Goal: Information Seeking & Learning: Learn about a topic

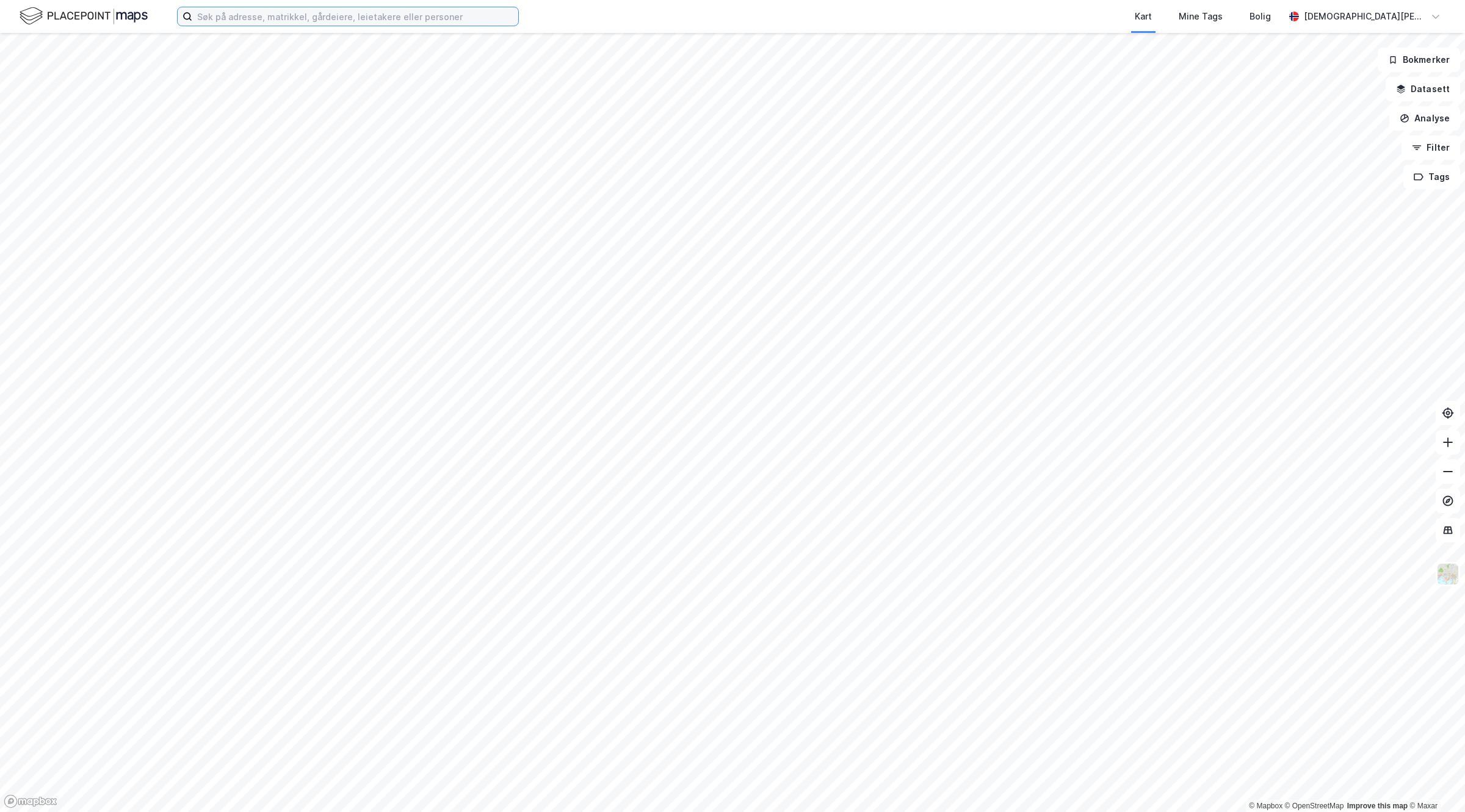
click at [425, 16] on input at bounding box center [355, 16] width 326 height 18
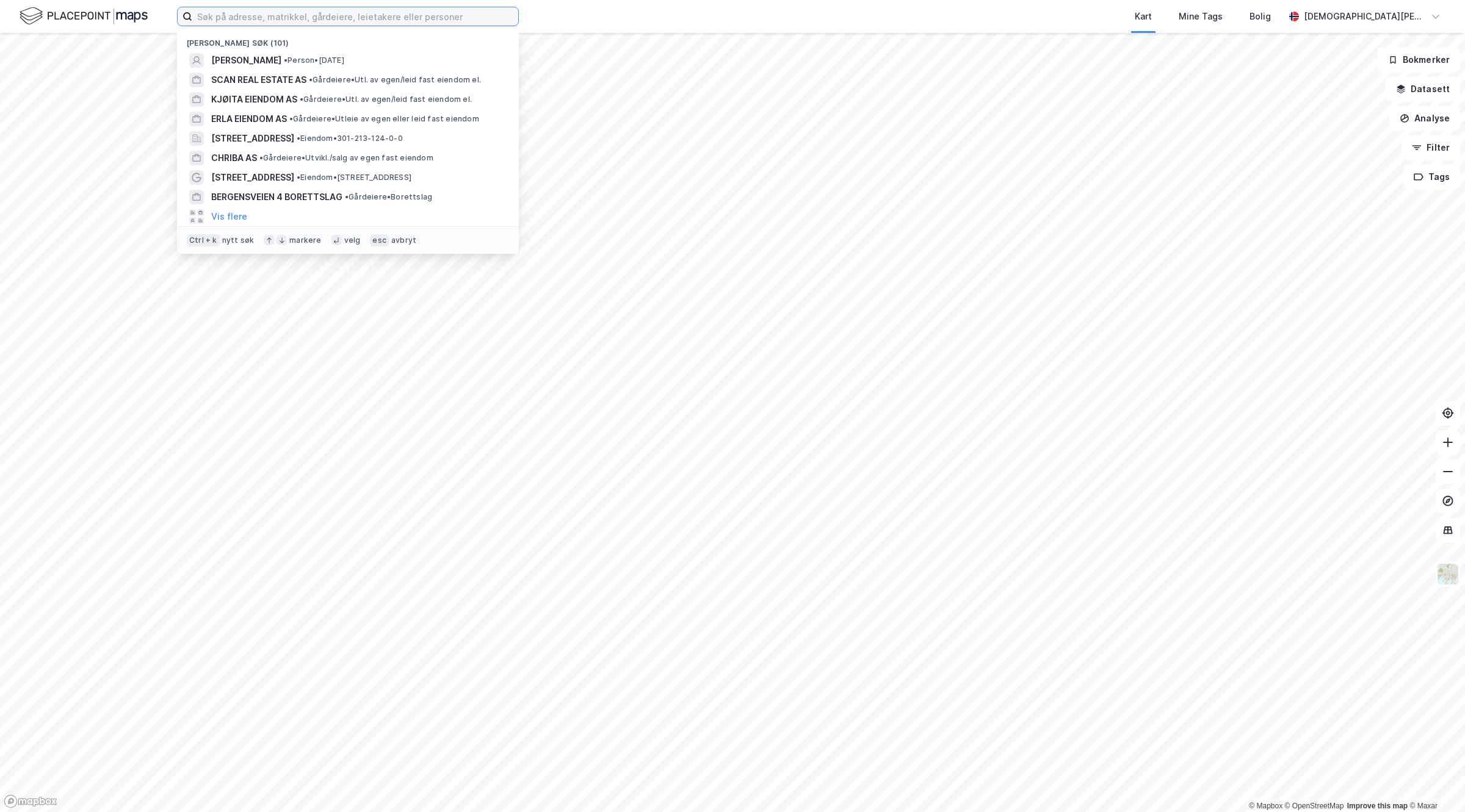
paste input "Bønsdal veien 42, 2073 Bøn"
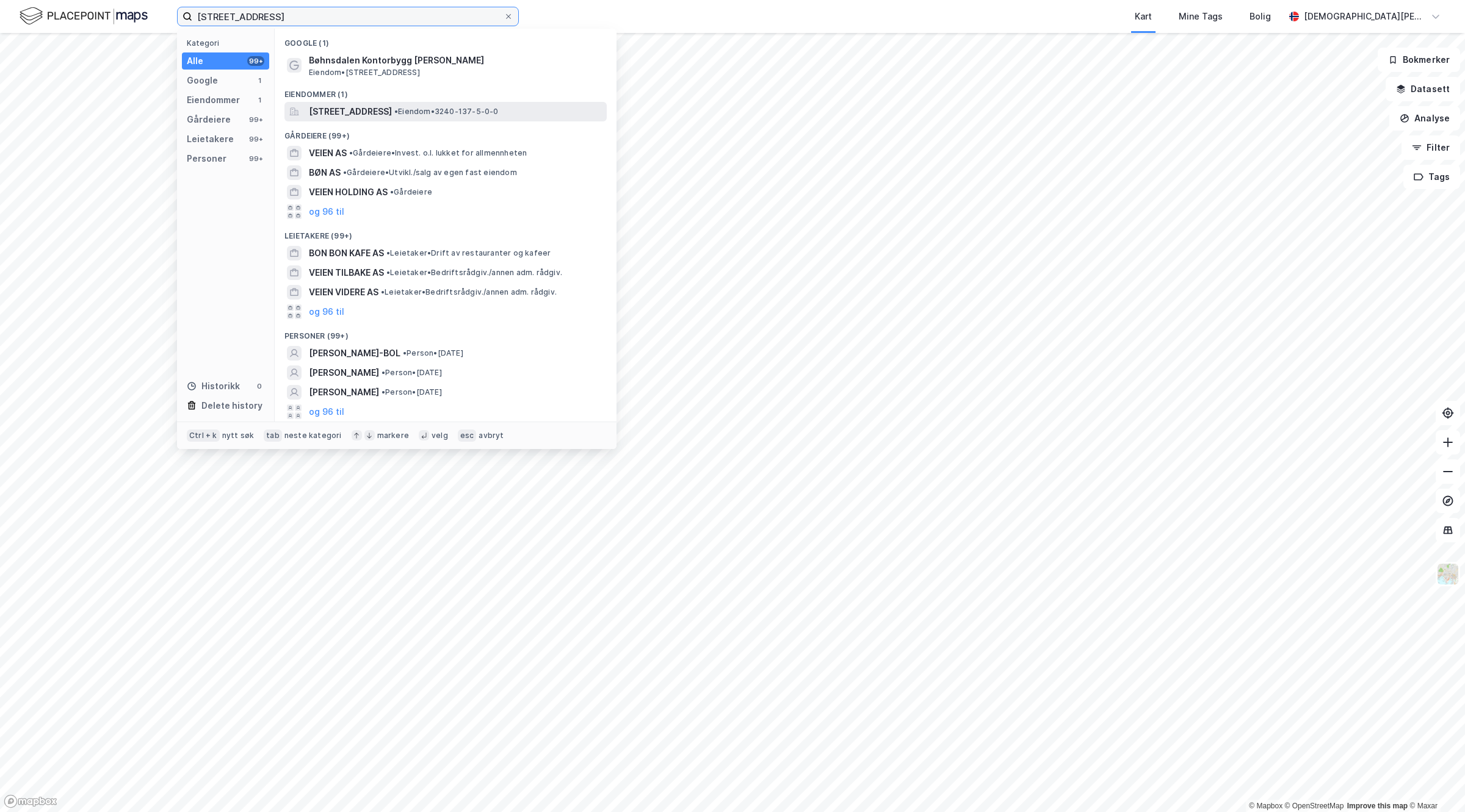
type input "Bønsdal veien 42, 2073 Bøn"
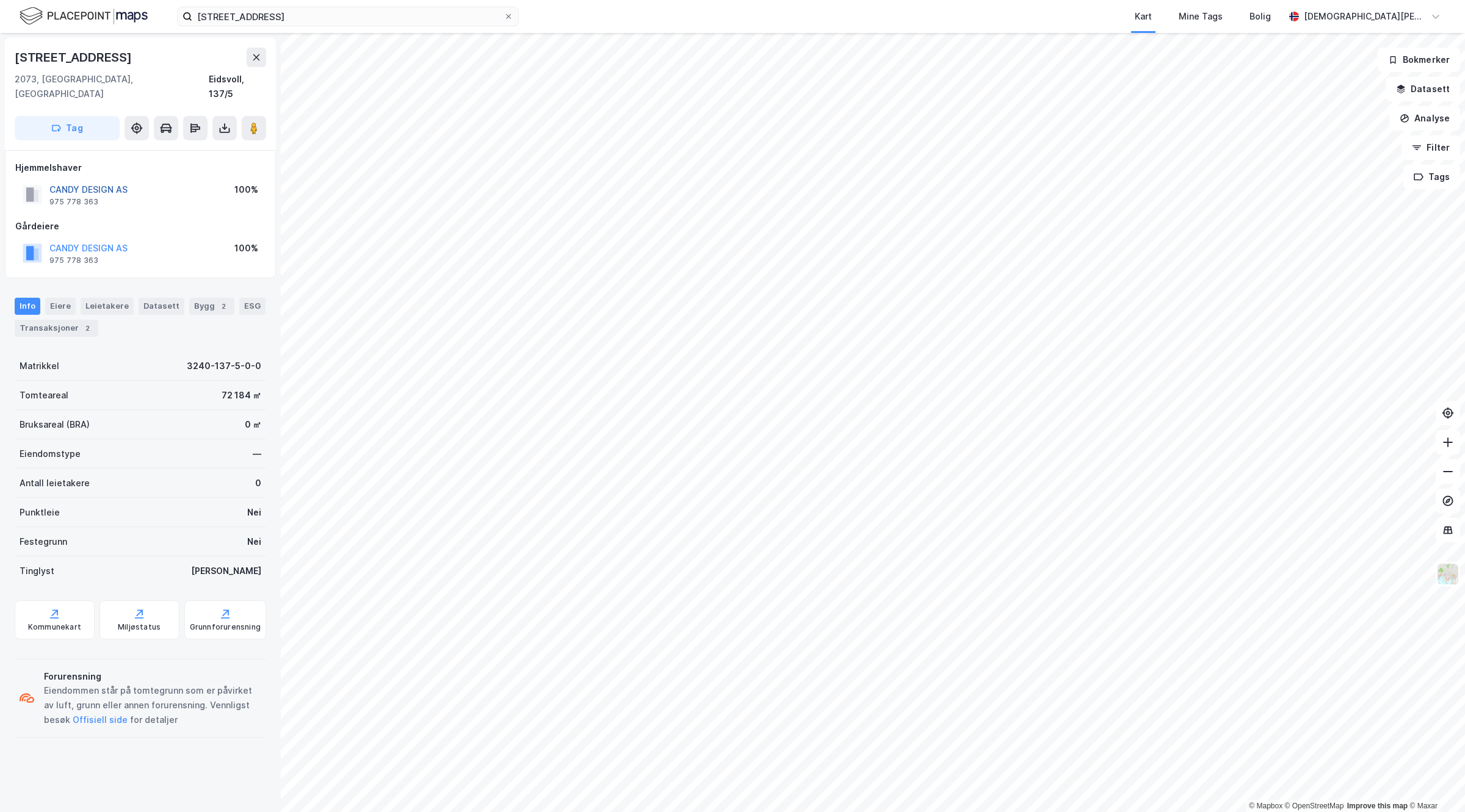
click at [0, 0] on button "CANDY DESIGN AS" at bounding box center [0, 0] width 0 height 0
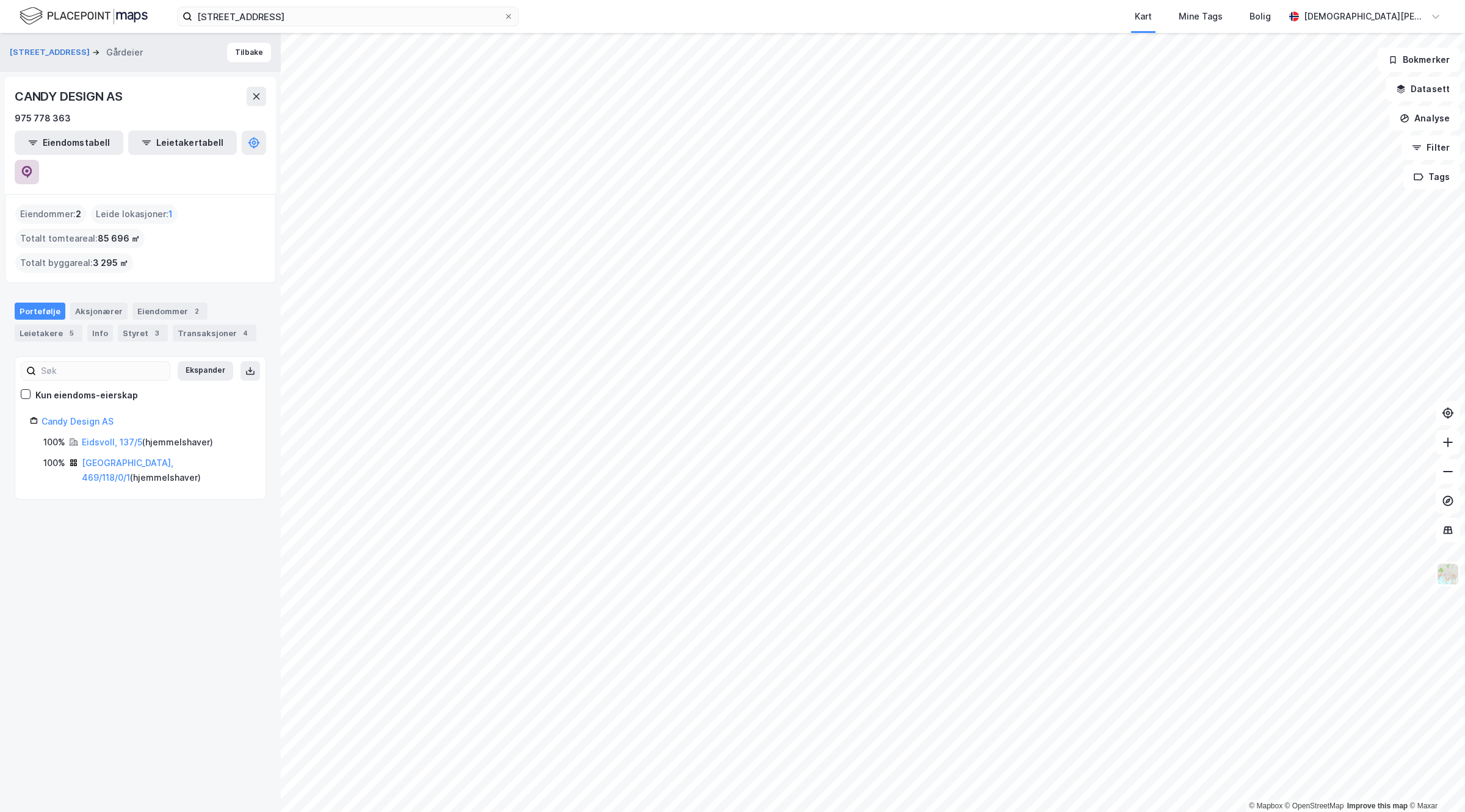
click at [33, 166] on icon at bounding box center [27, 173] width 13 height 13
click at [807, 0] on html "Bønsdal veien 42, 2073 Bøn Kart Mine Tags Bolig Christian Westad © Mapbox © Ope…" at bounding box center [732, 406] width 1465 height 812
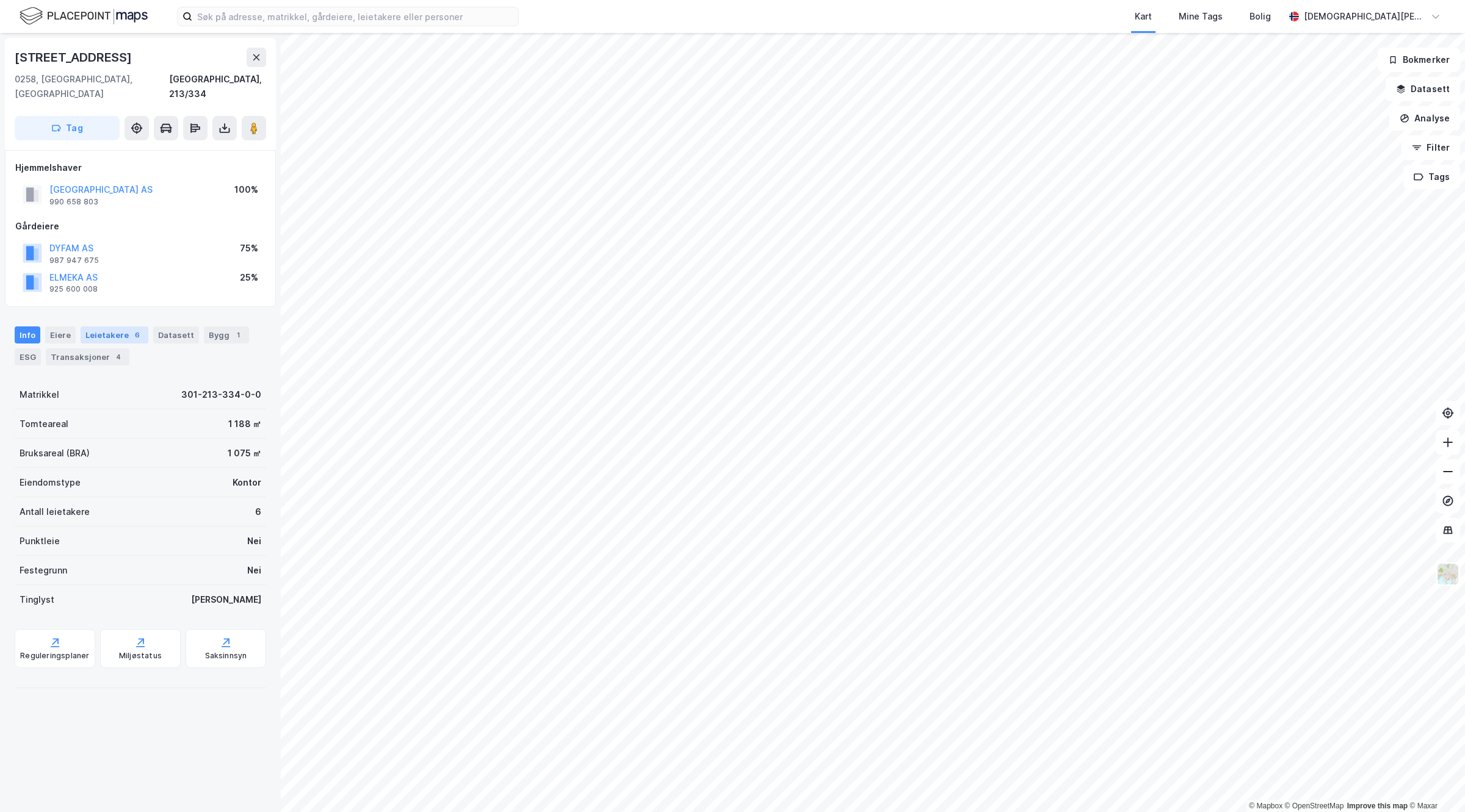
click at [97, 326] on div "Leietakere 6" at bounding box center [115, 335] width 67 height 17
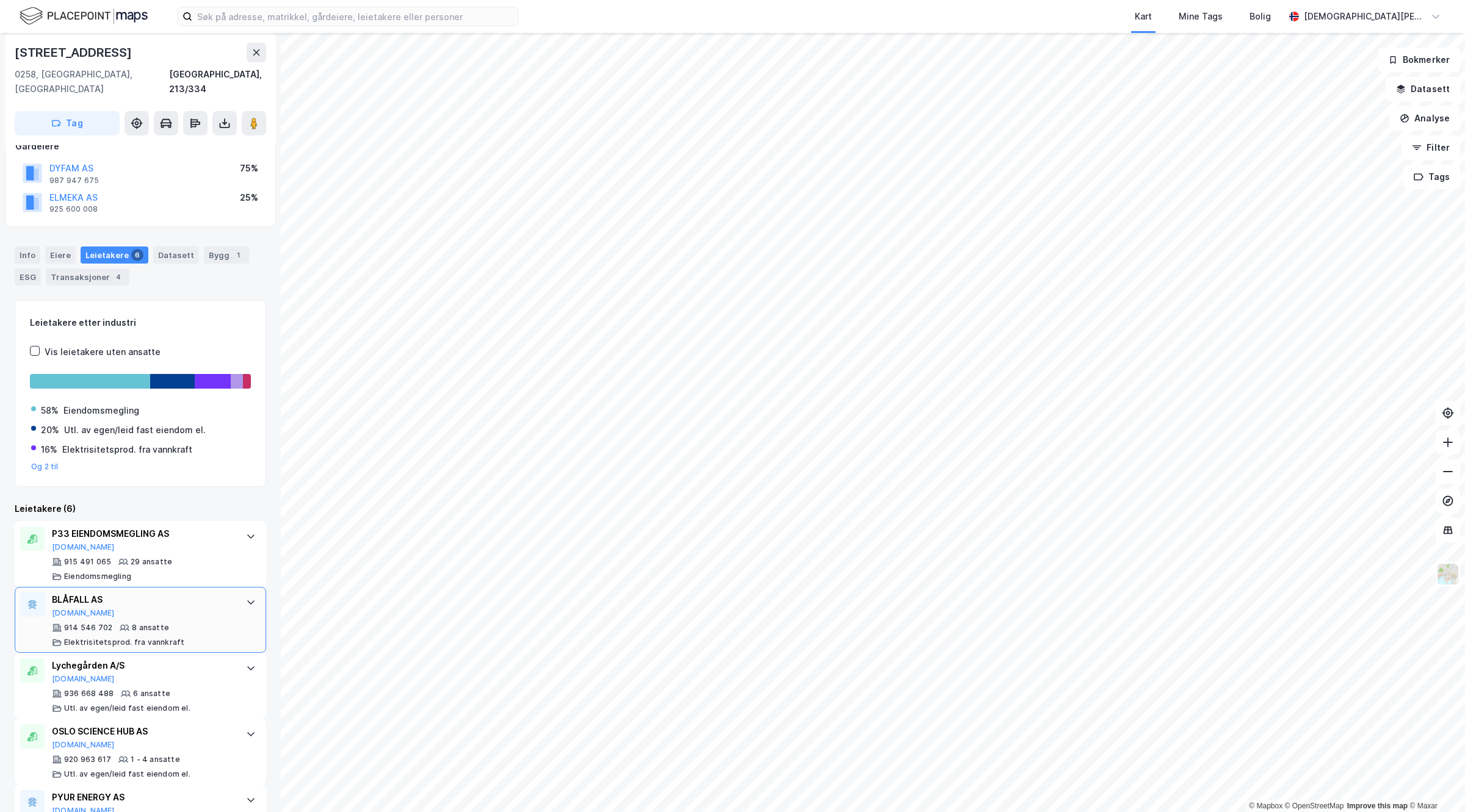
scroll to position [184, 0]
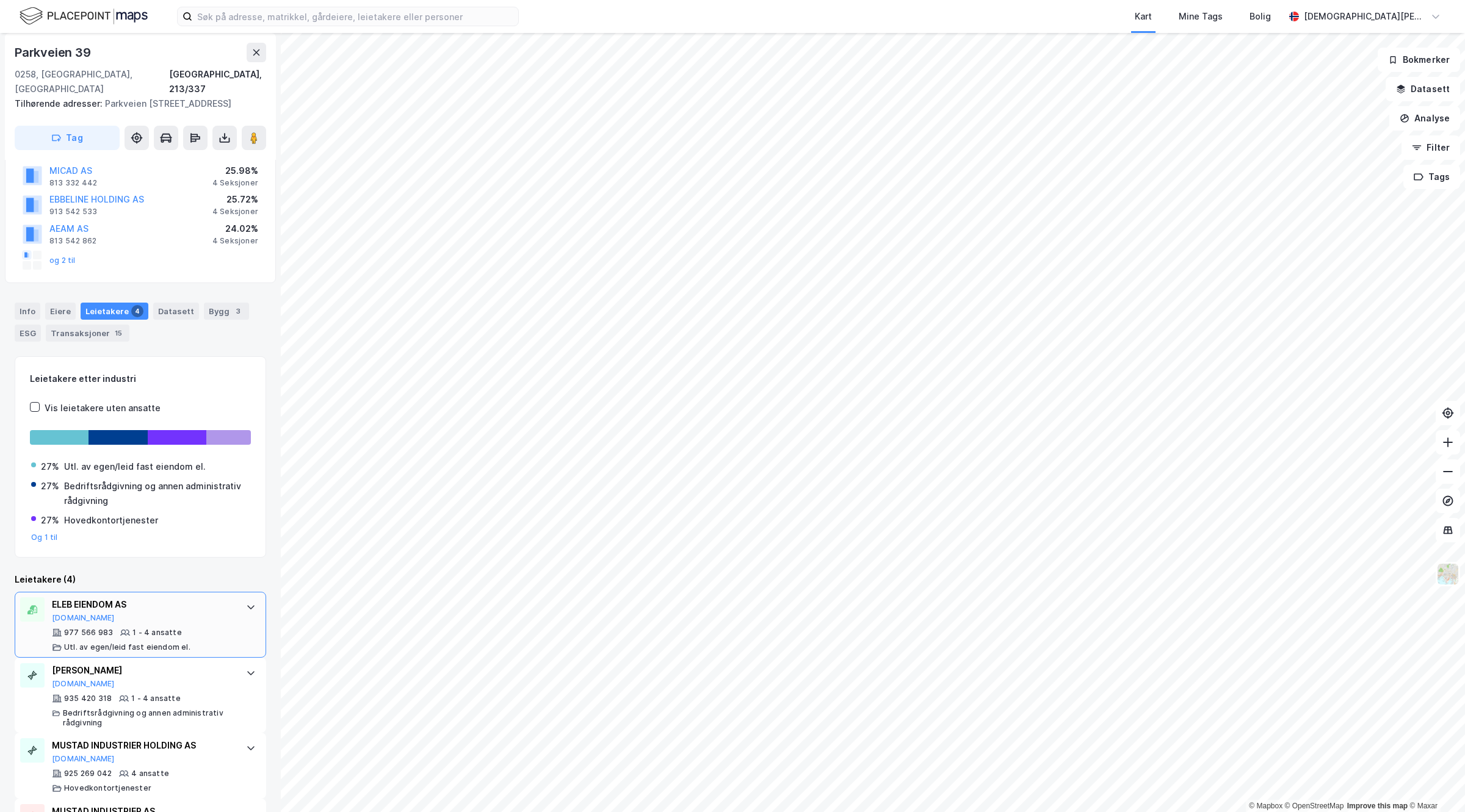
scroll to position [144, 0]
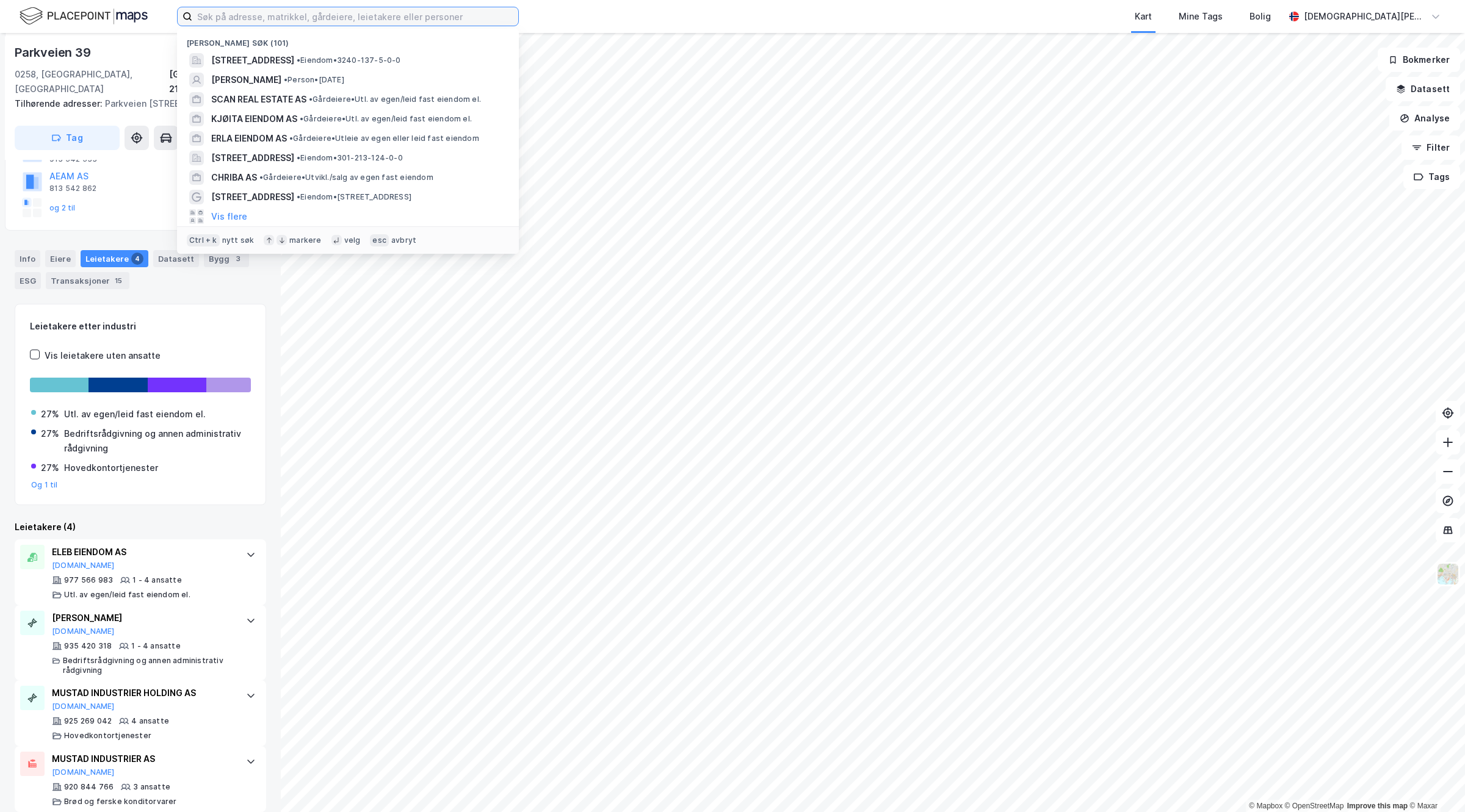
click at [350, 21] on input at bounding box center [355, 16] width 326 height 18
paste input "[STREET_ADDRESS]"
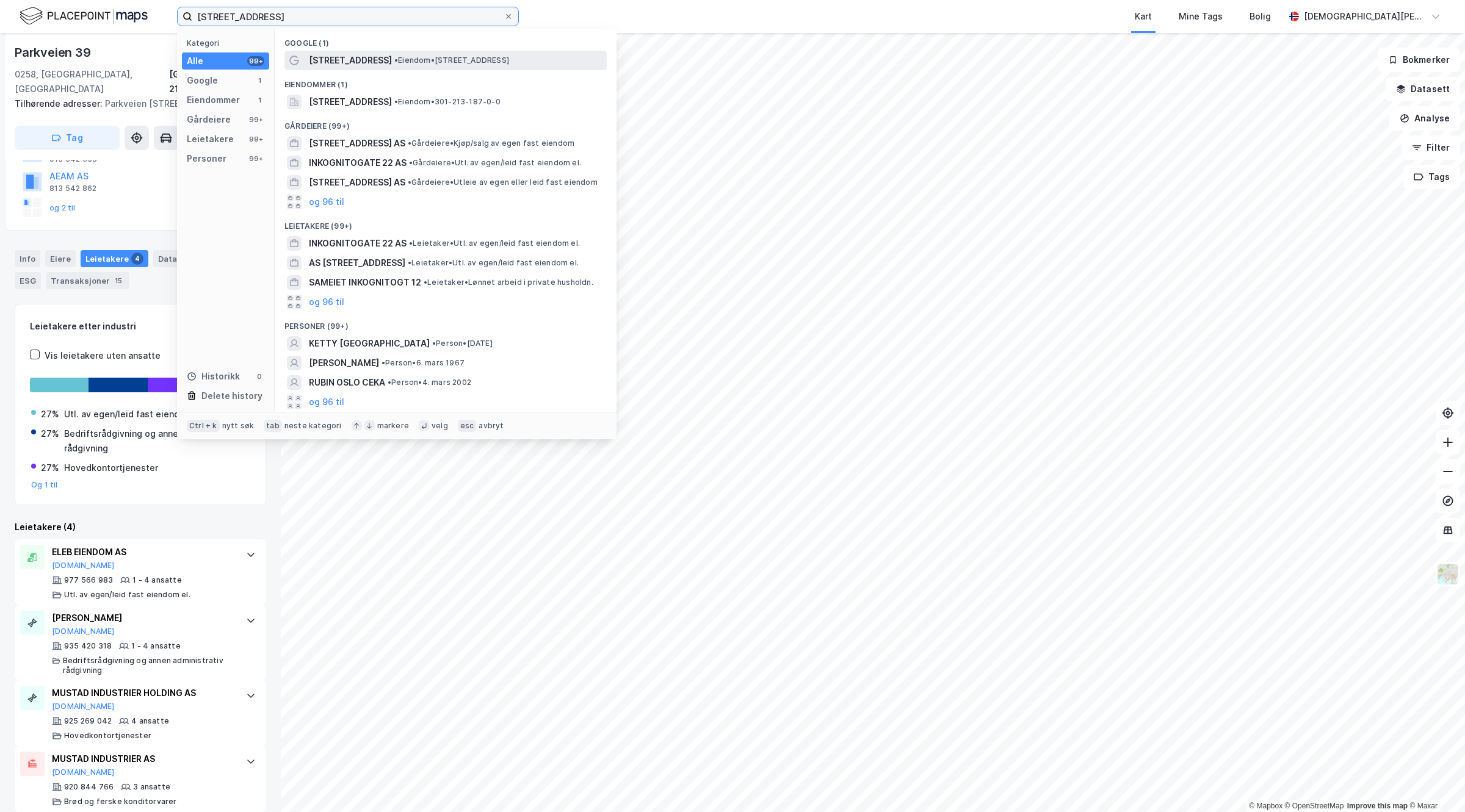
type input "[STREET_ADDRESS]"
click at [367, 56] on span "[STREET_ADDRESS]" at bounding box center [351, 60] width 83 height 15
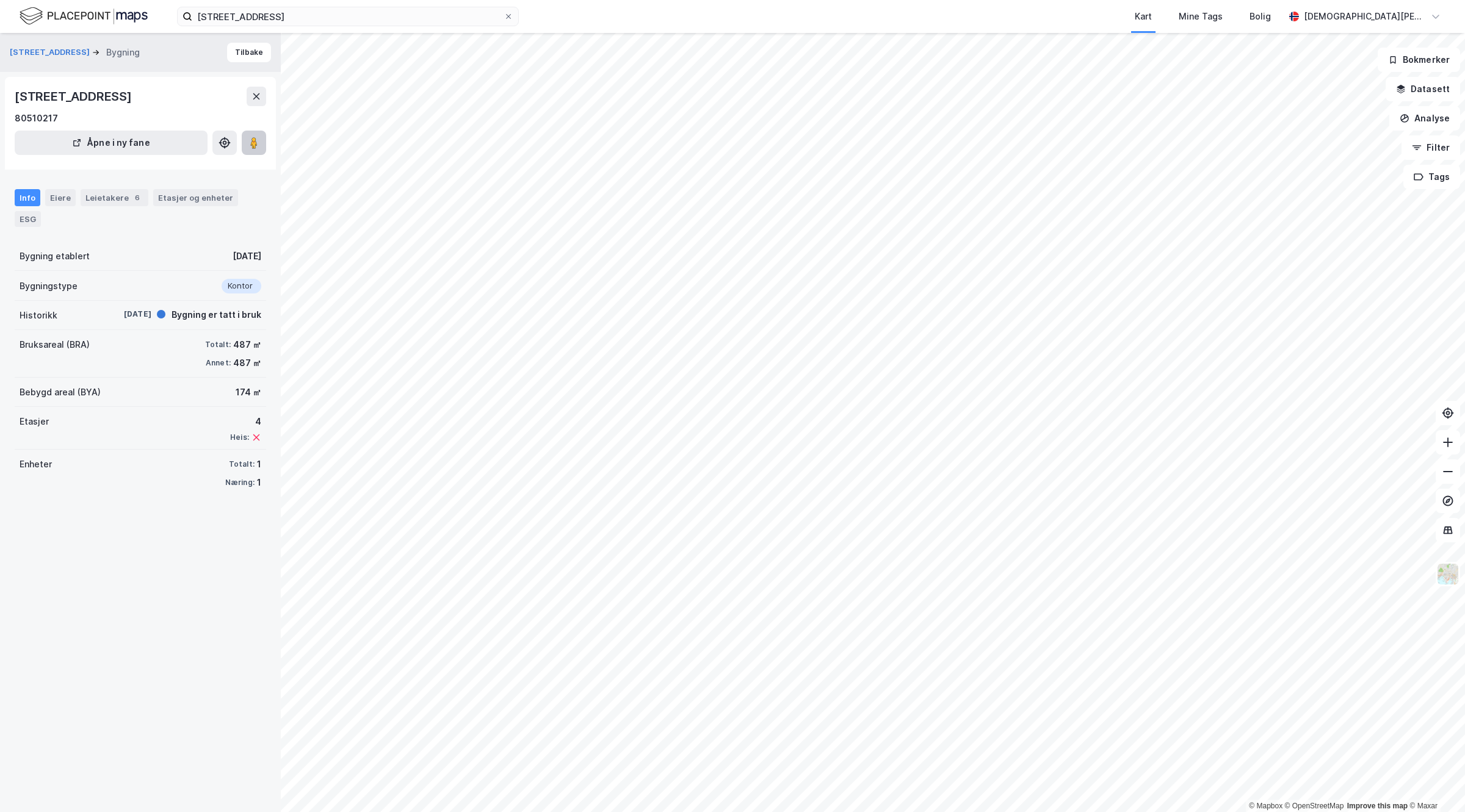
click at [249, 141] on icon at bounding box center [254, 143] width 13 height 13
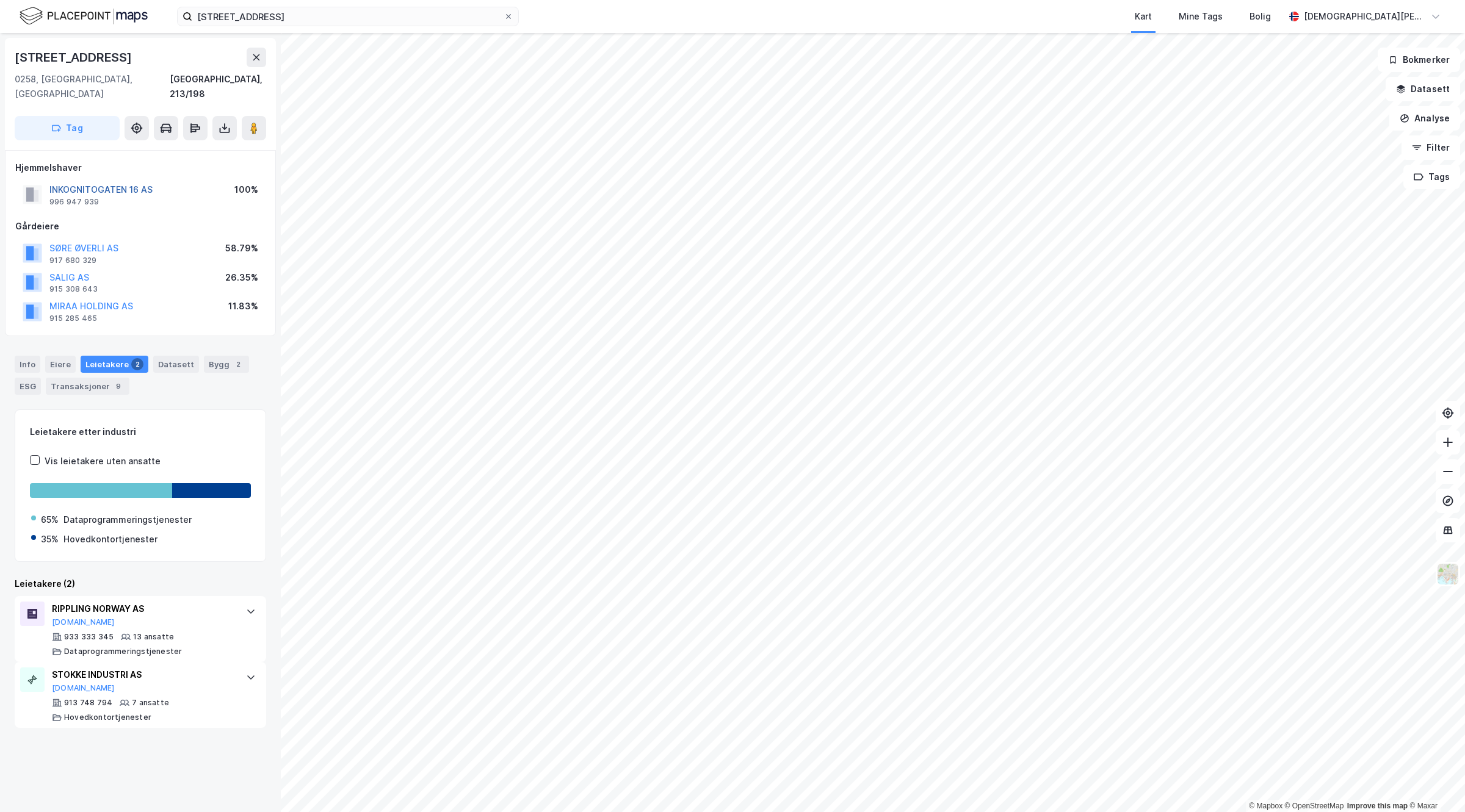
click at [0, 0] on button "INKOGNITOGATEN 16 AS" at bounding box center [0, 0] width 0 height 0
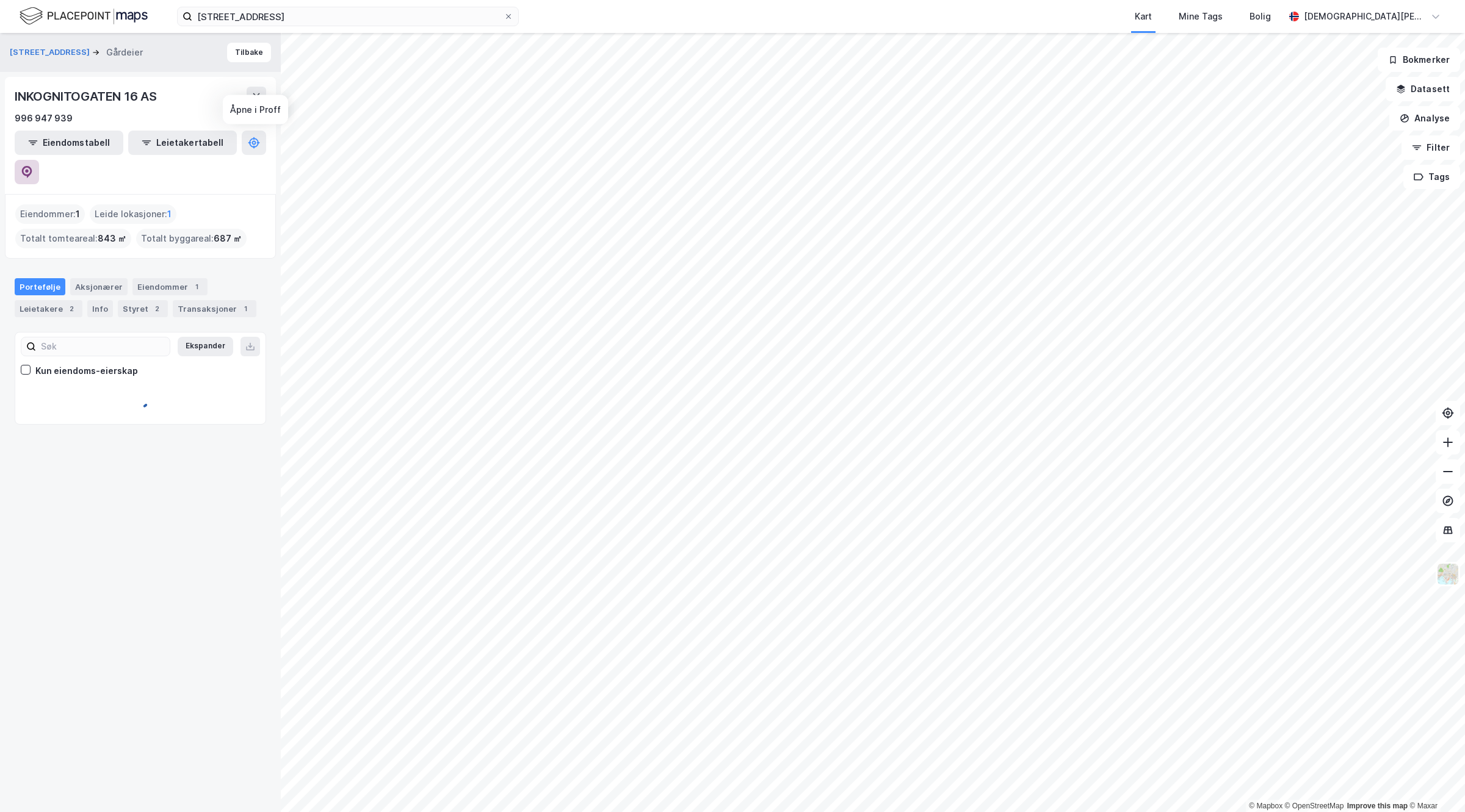
click at [33, 166] on icon at bounding box center [27, 173] width 13 height 13
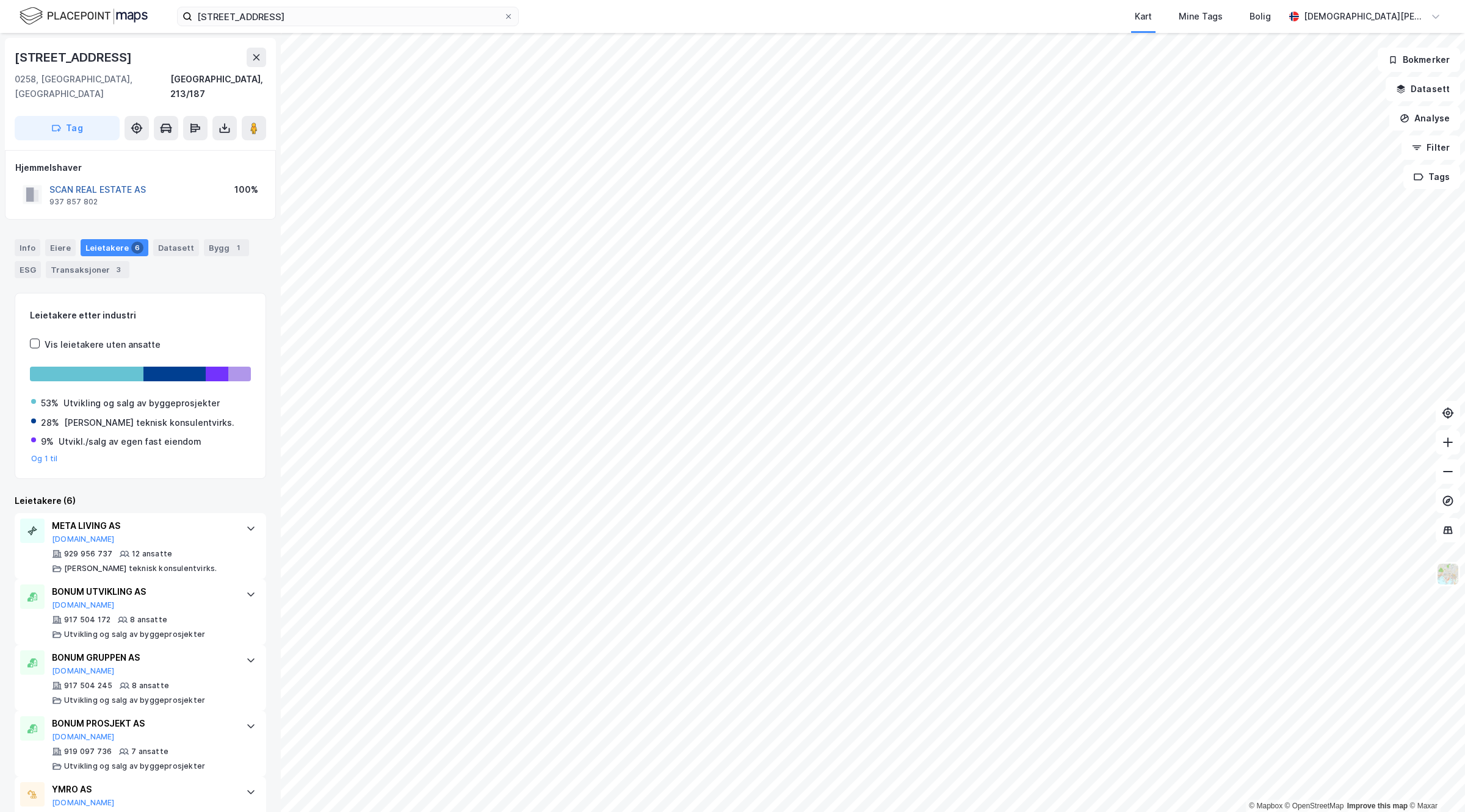
click at [0, 0] on button "SCAN REAL ESTATE AS" at bounding box center [0, 0] width 0 height 0
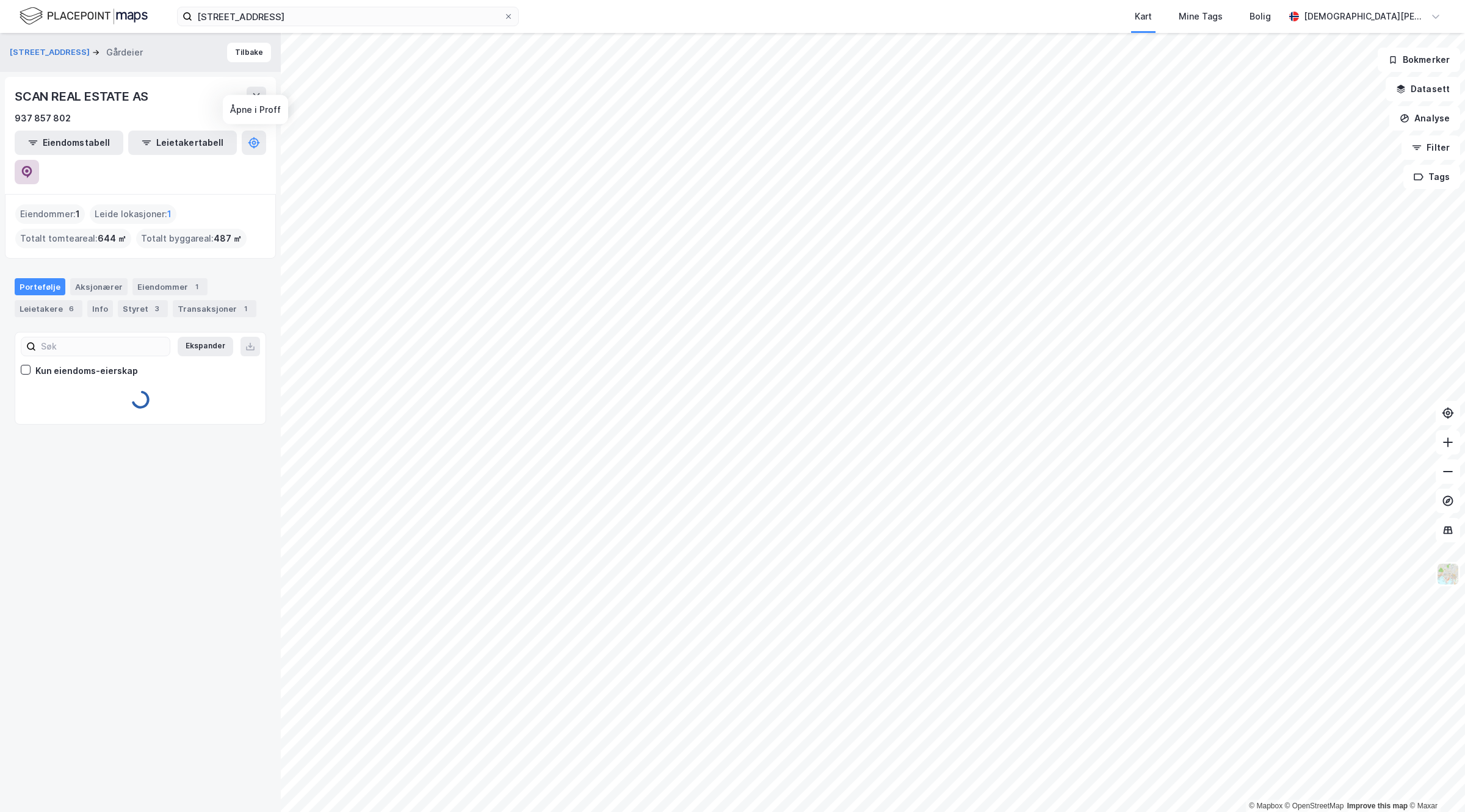
click at [39, 160] on button at bounding box center [27, 172] width 24 height 24
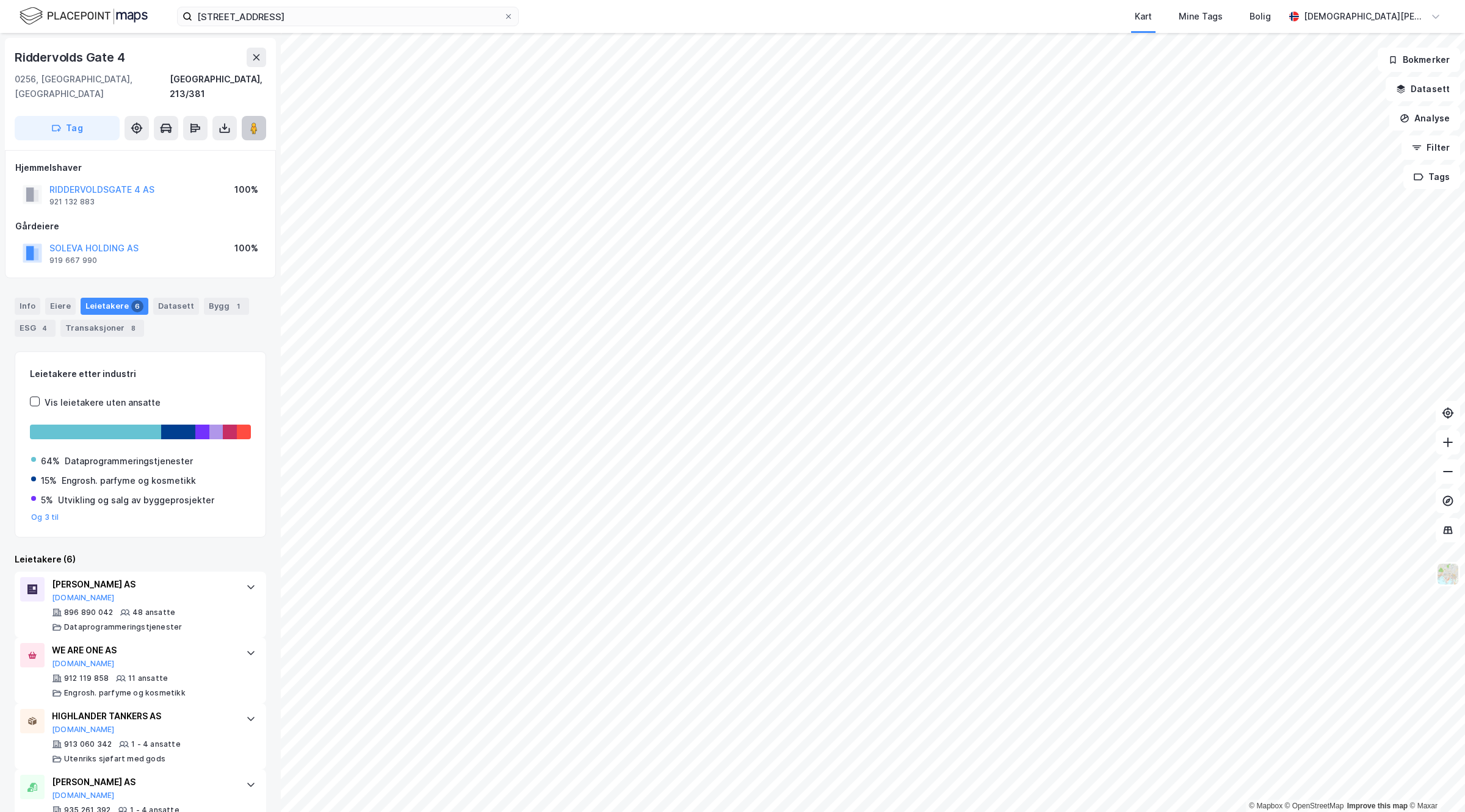
click at [254, 122] on image at bounding box center [253, 129] width 7 height 13
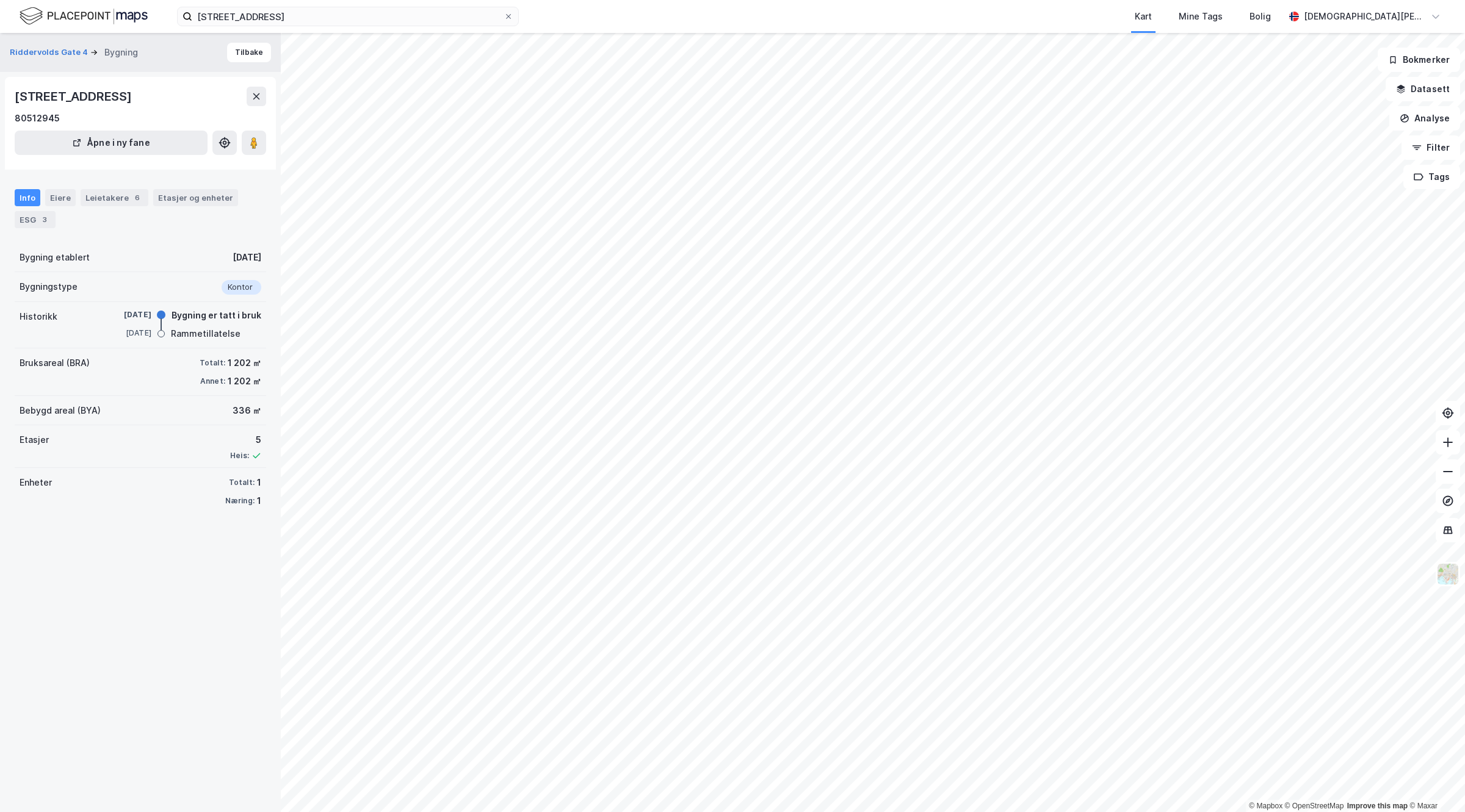
click at [916, 0] on html "[STREET_ADDRESS] Kart Mine Tags [PERSON_NAME] [PERSON_NAME] © Mapbox © OpenStre…" at bounding box center [732, 406] width 1465 height 812
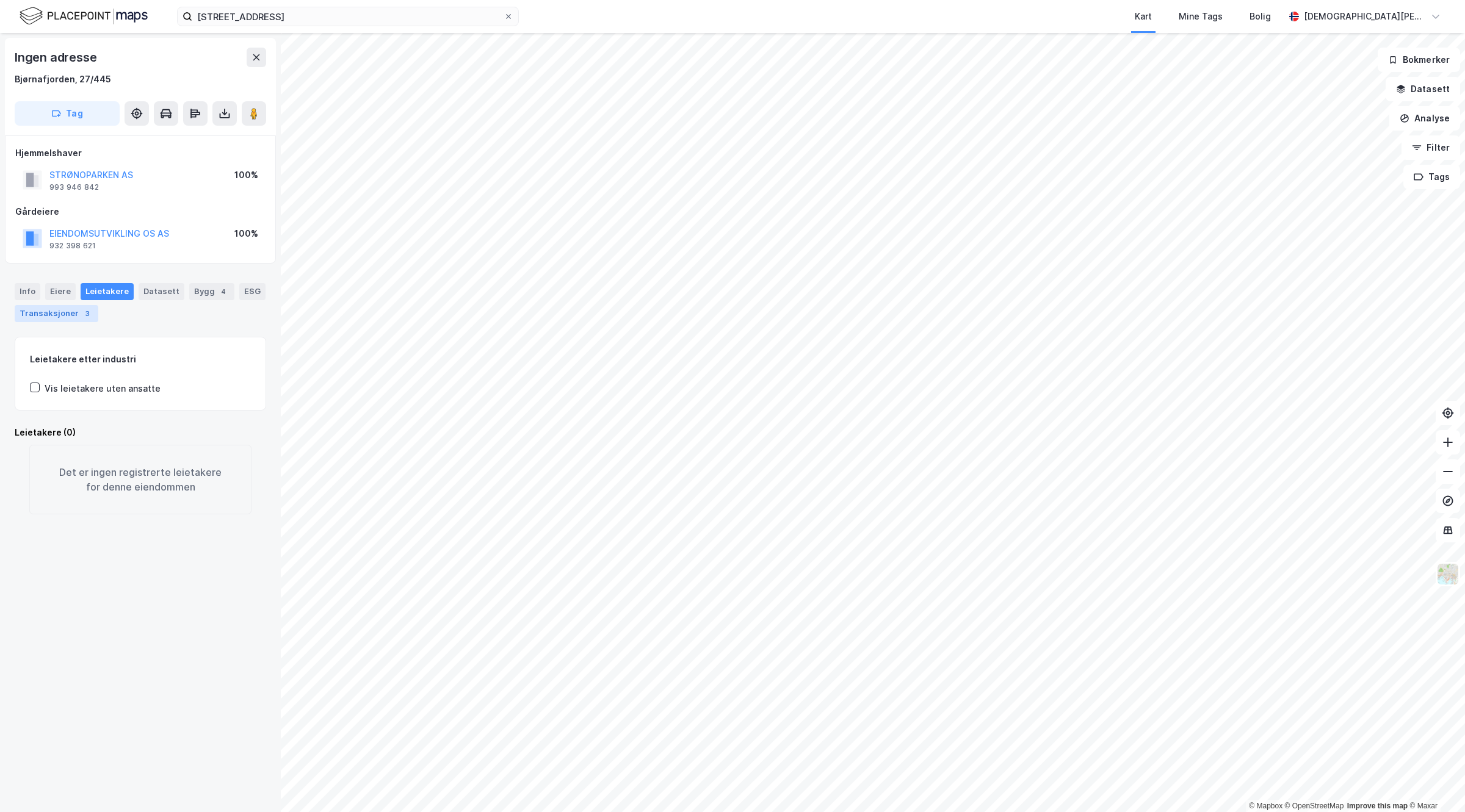
click at [87, 308] on div "Transaksjoner 3" at bounding box center [56, 314] width 84 height 17
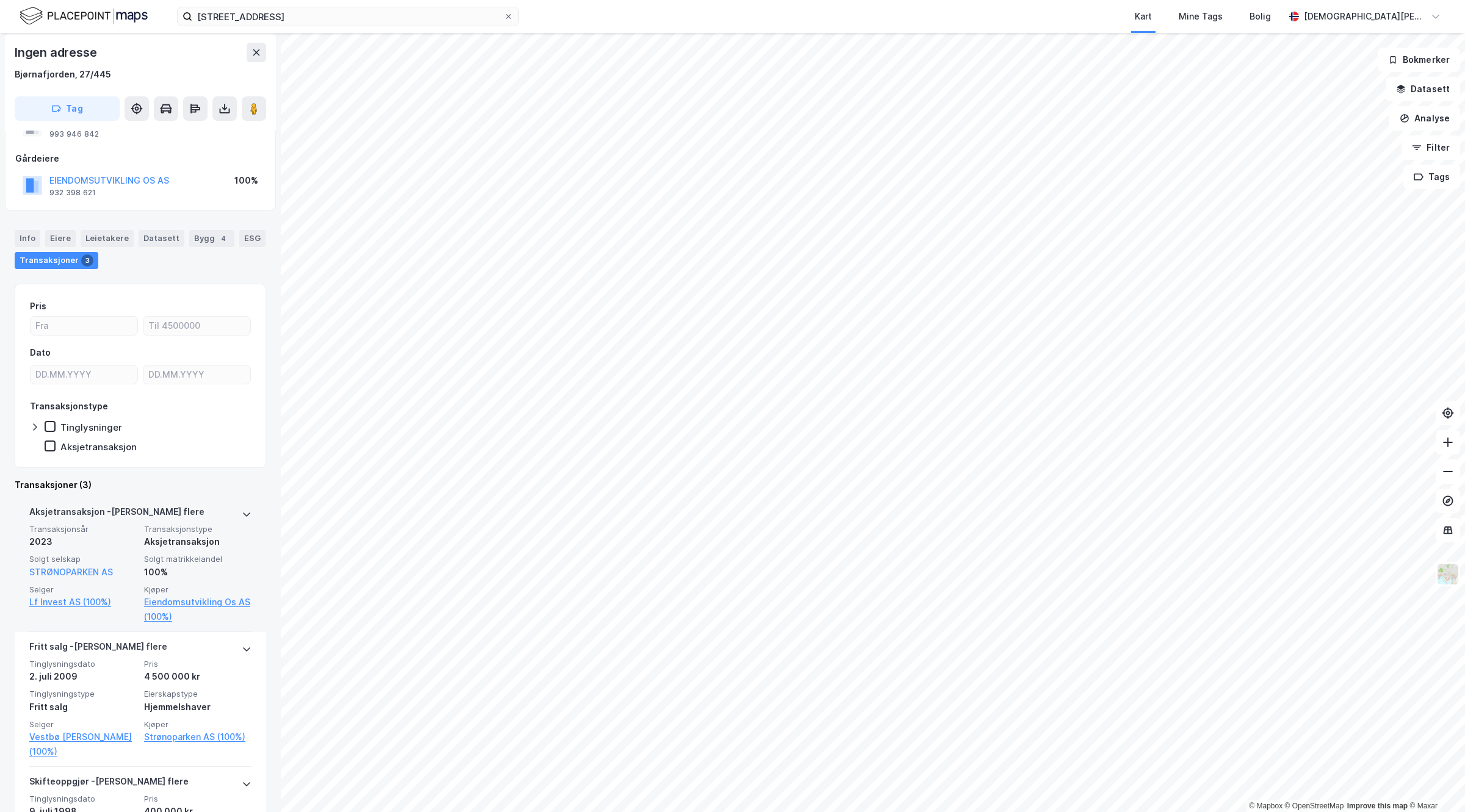
scroll to position [76, 0]
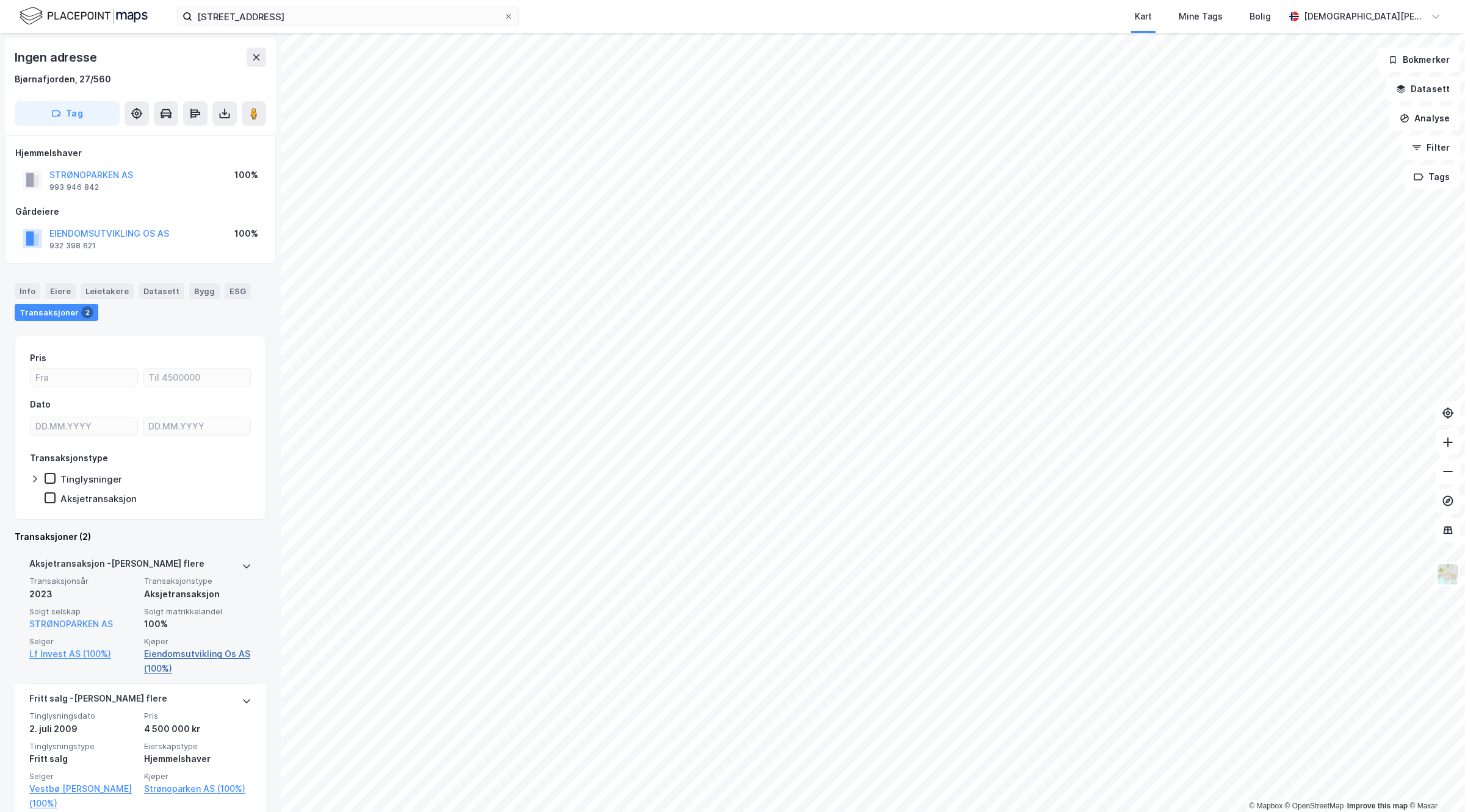
click at [202, 647] on link "Eiendomsutvikling Os AS (100%)" at bounding box center [198, 661] width 108 height 29
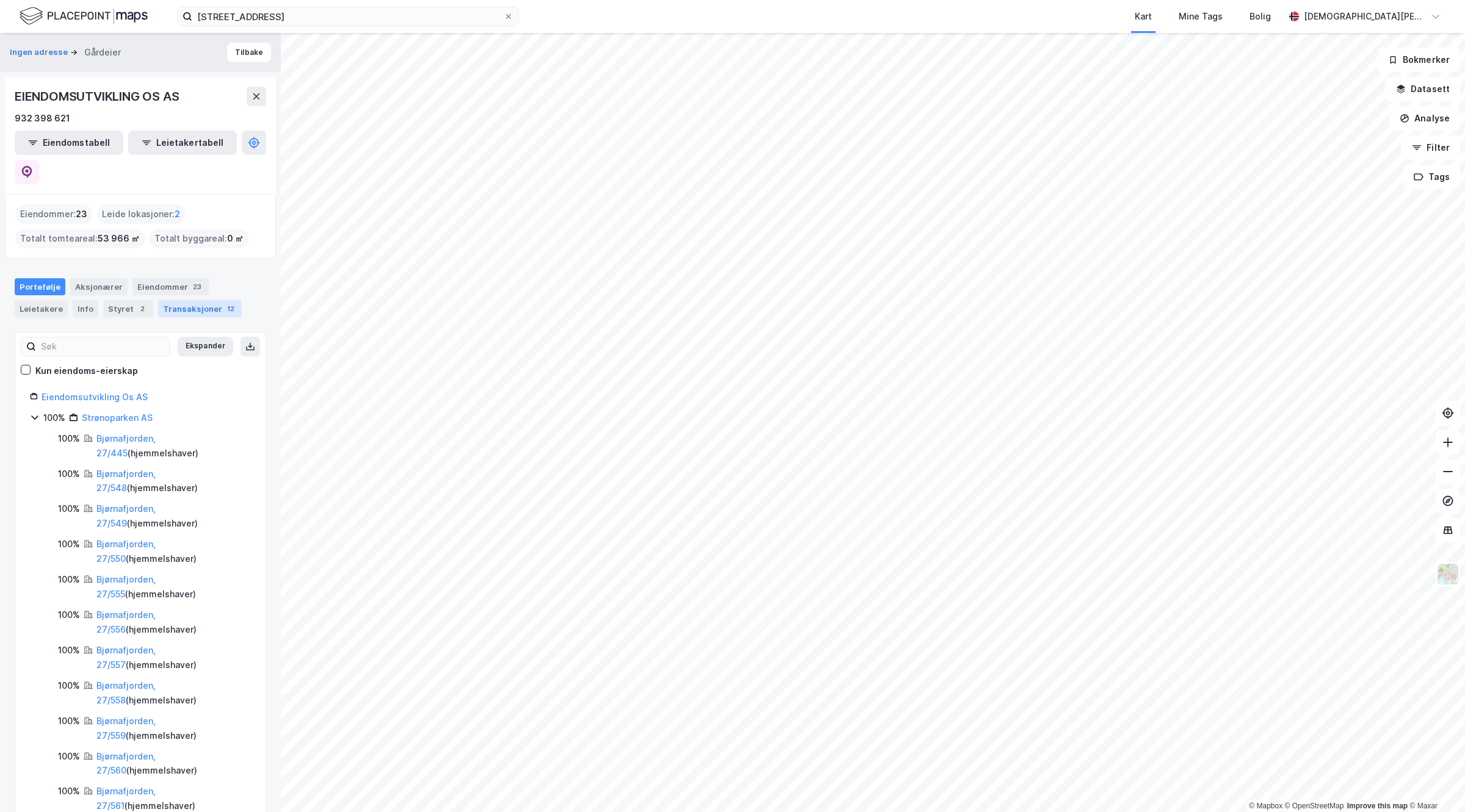
click at [158, 300] on div "Transaksjoner 12" at bounding box center [199, 309] width 84 height 17
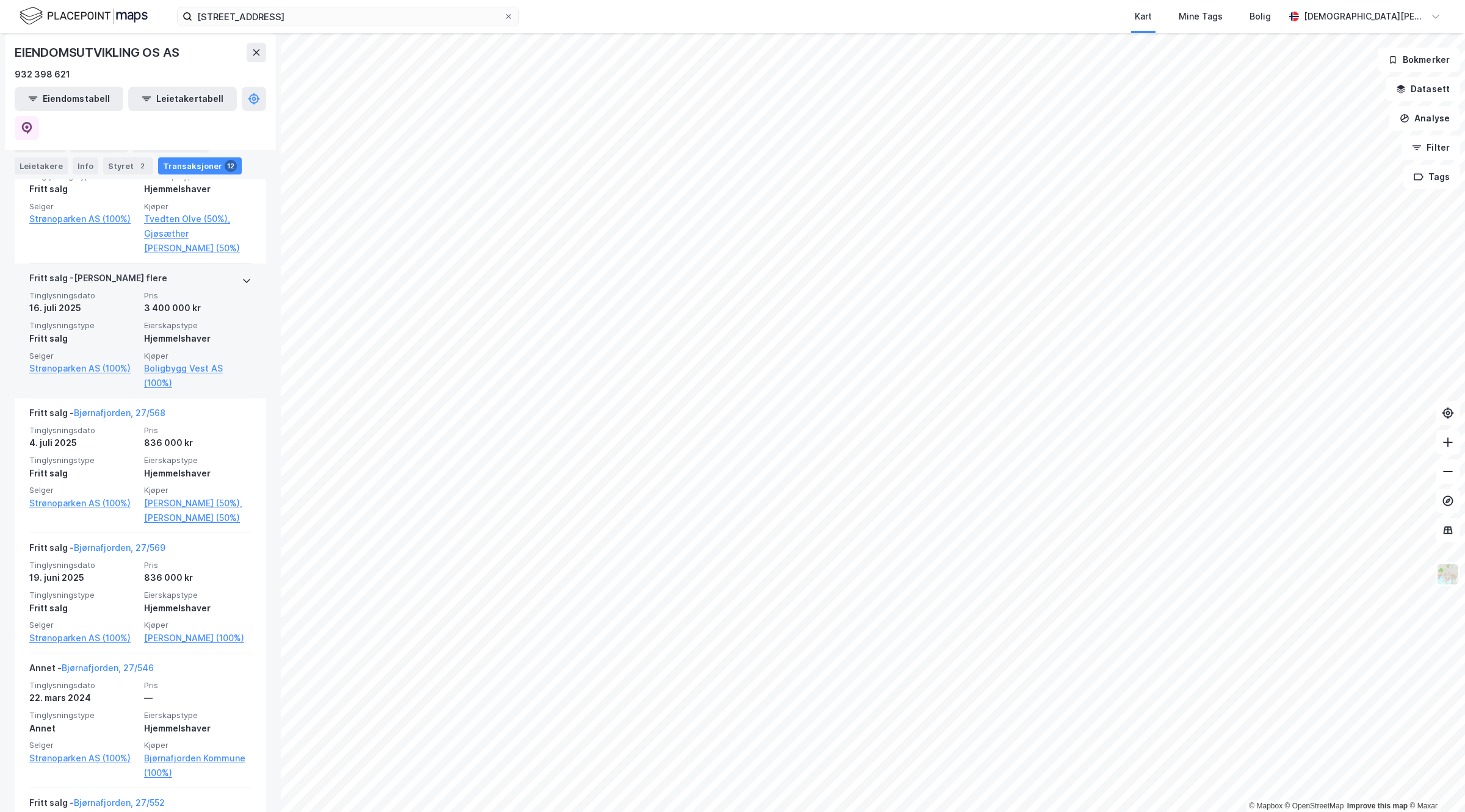
scroll to position [457, 0]
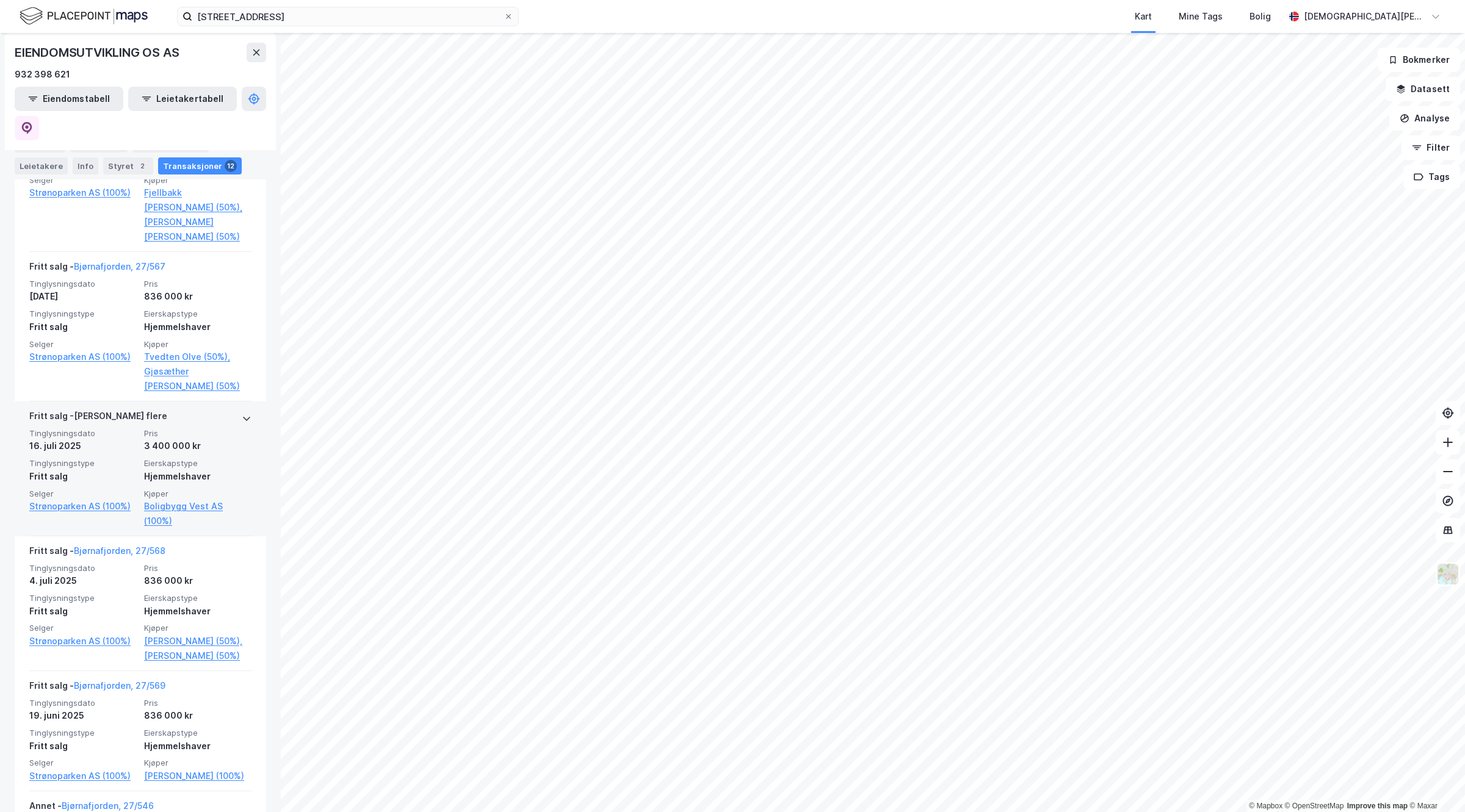
click at [58, 489] on div "Selger Strønoparken AS (100%)" at bounding box center [82, 508] width 108 height 40
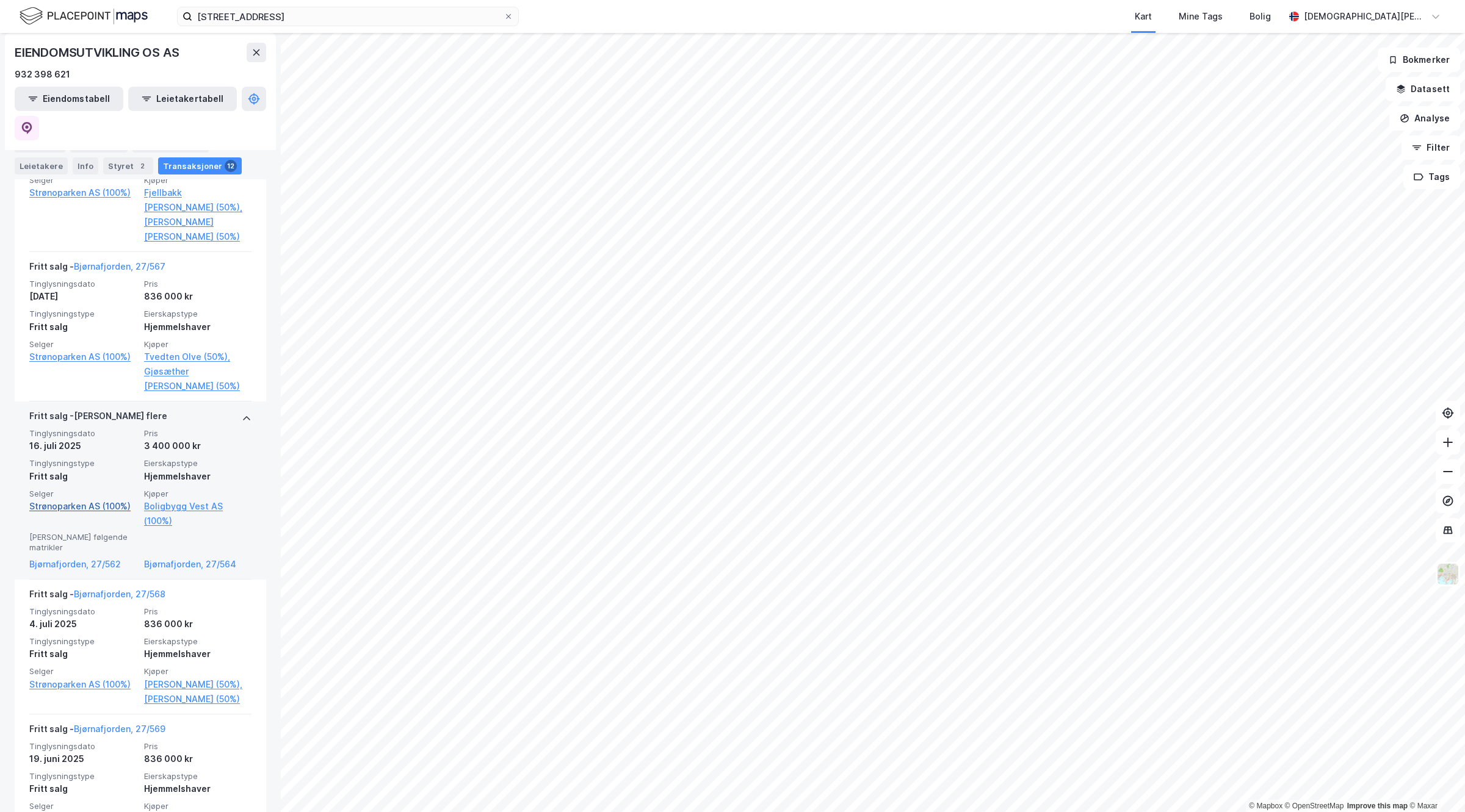
click at [56, 499] on link "Strønoparken AS (100%)" at bounding box center [82, 506] width 108 height 15
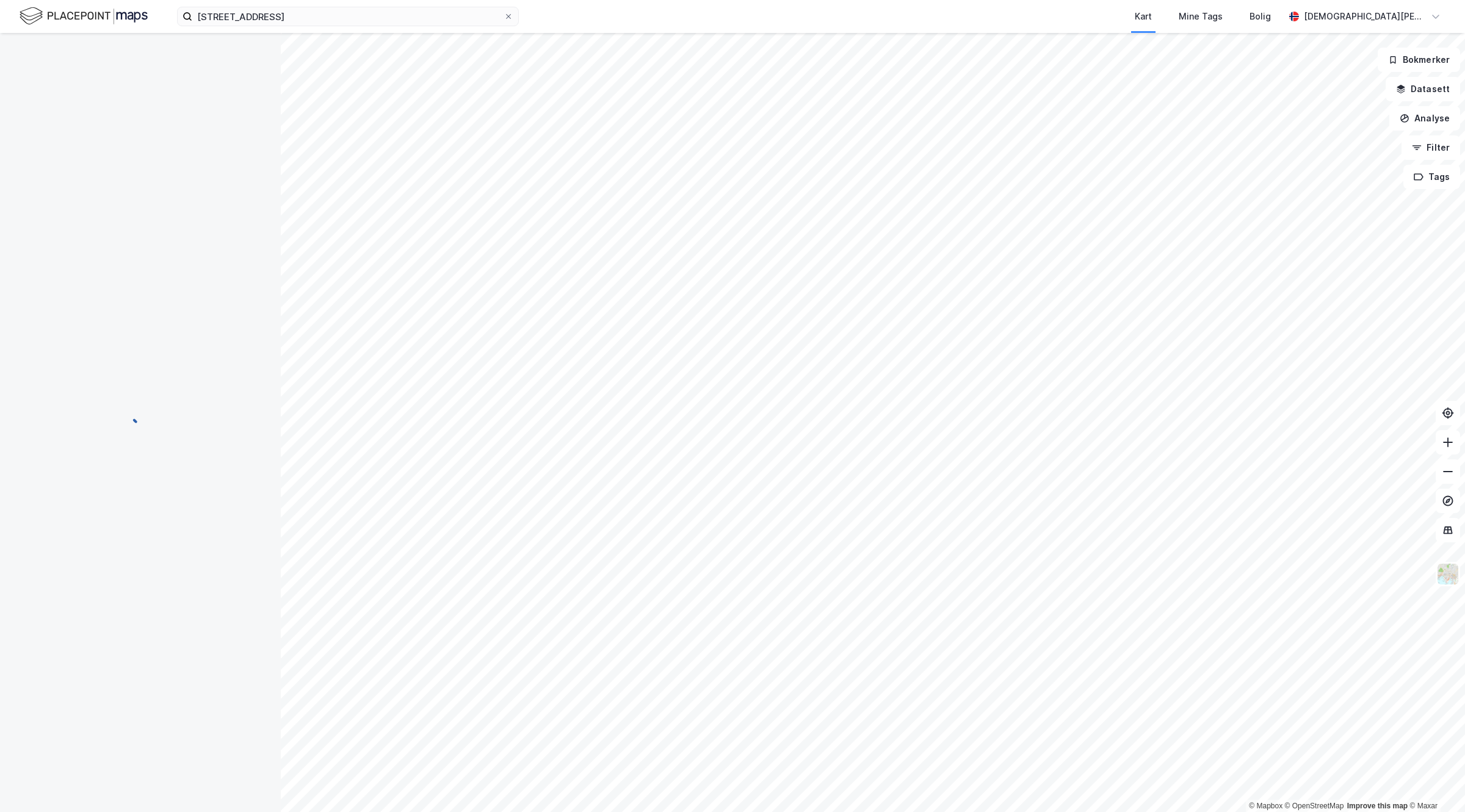
scroll to position [0, 0]
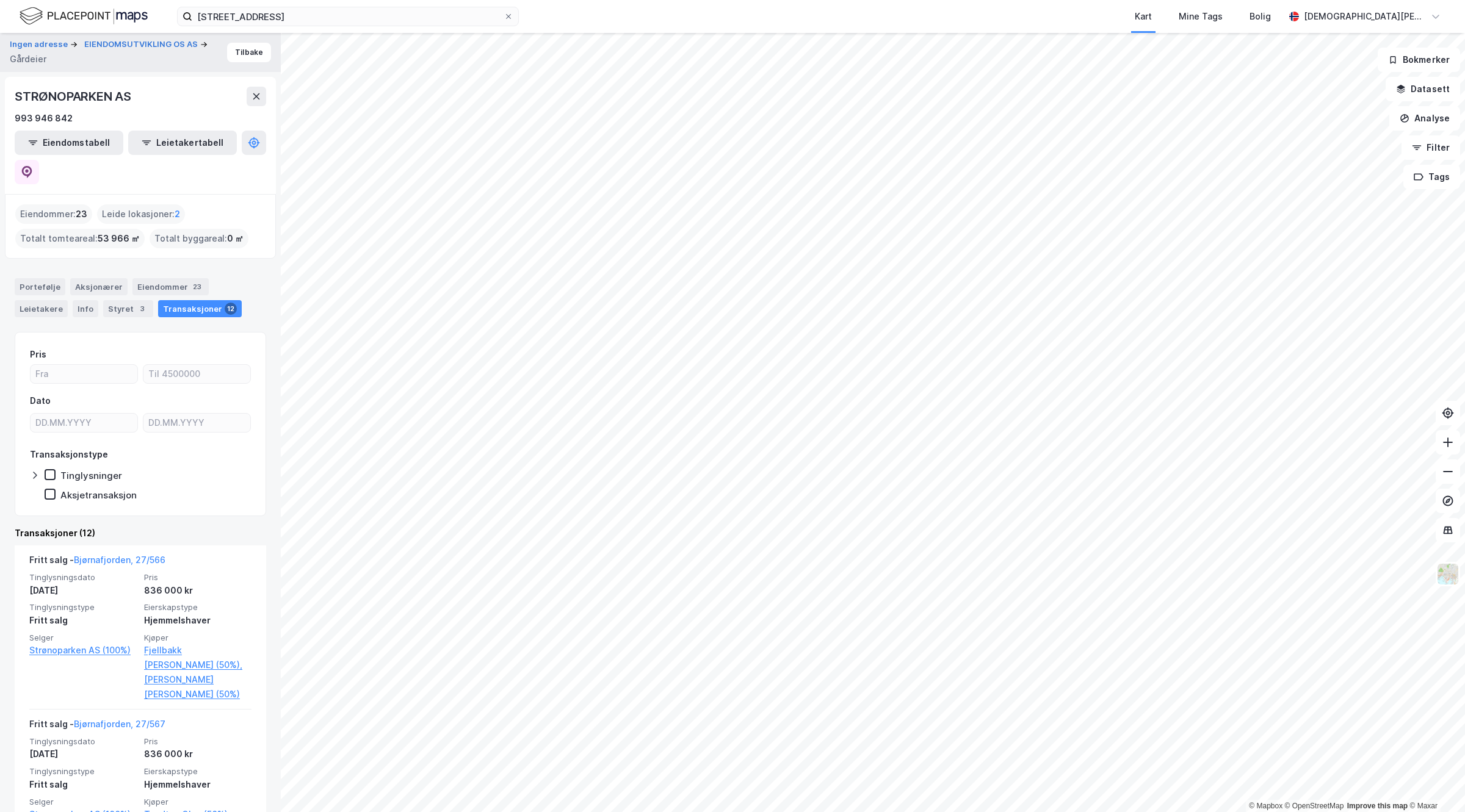
click at [266, 135] on div "STRØNOPARKEN AS 993 946 842 Eiendomstabell Leietakertabell" at bounding box center [140, 135] width 271 height 117
click at [39, 160] on button at bounding box center [27, 172] width 24 height 24
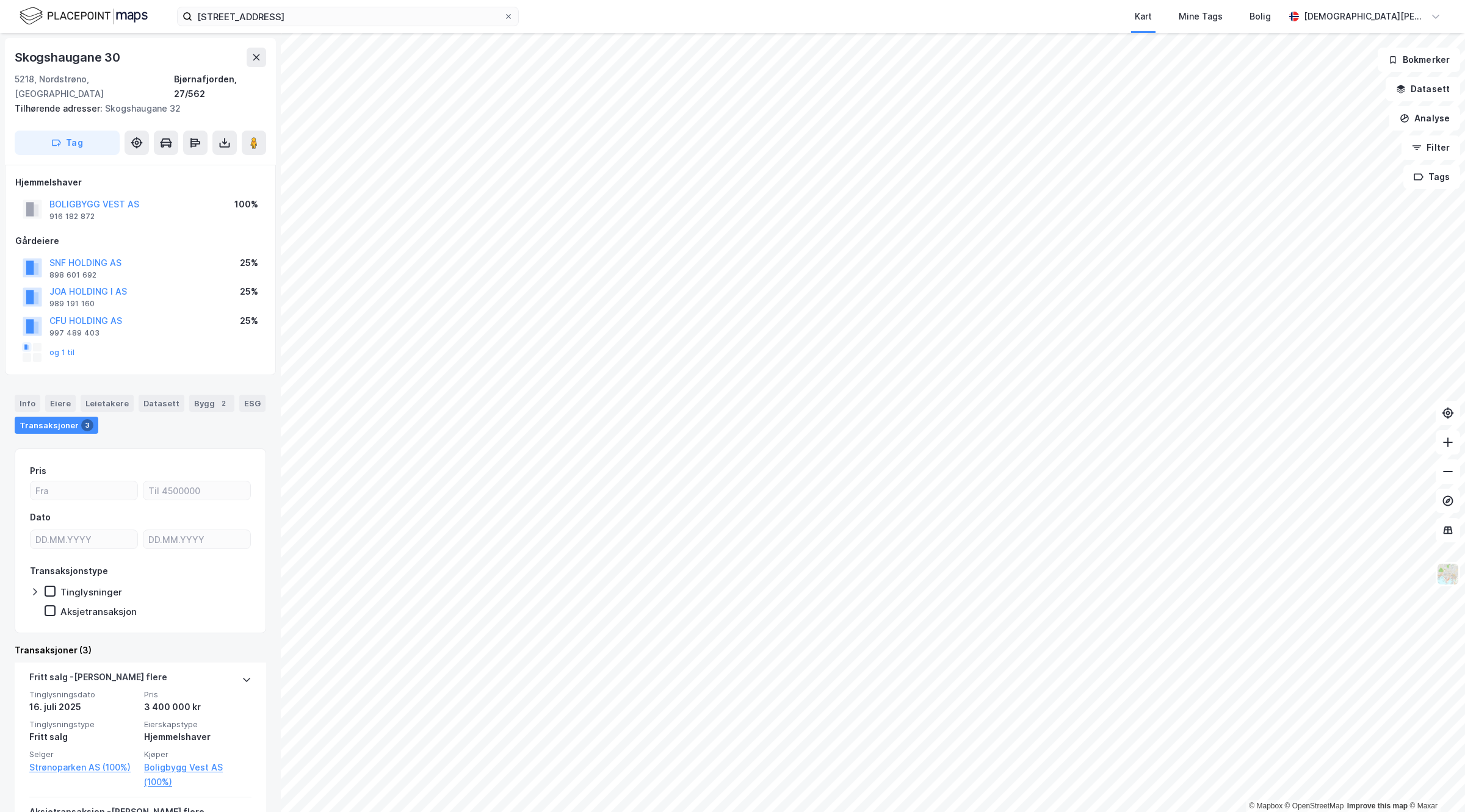
click at [95, 197] on div "BOLIGBYGG VEST AS" at bounding box center [94, 204] width 89 height 15
click at [0, 0] on button "BOLIGBYGG VEST AS" at bounding box center [0, 0] width 0 height 0
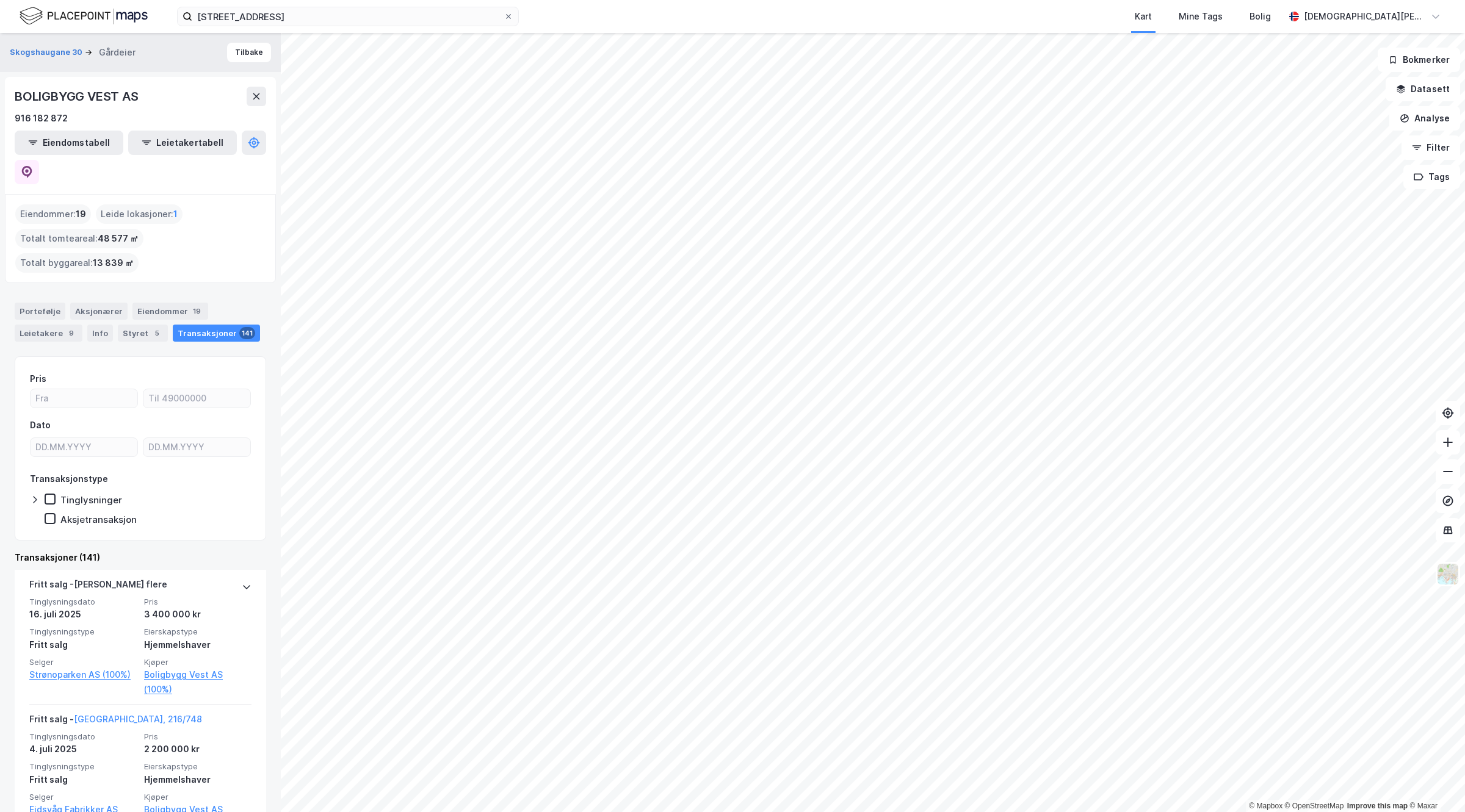
click at [240, 150] on div "Eiendomstabell Leietakertabell" at bounding box center [140, 157] width 251 height 53
click at [33, 166] on icon at bounding box center [27, 173] width 13 height 13
